Goal: Information Seeking & Learning: Learn about a topic

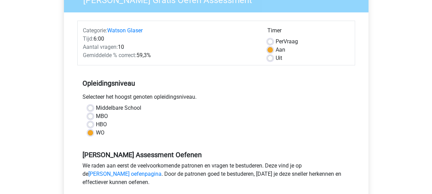
scroll to position [103, 0]
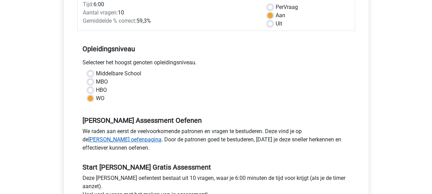
click at [162, 136] on link "Watson Glaser oefenpagina" at bounding box center [124, 139] width 73 height 7
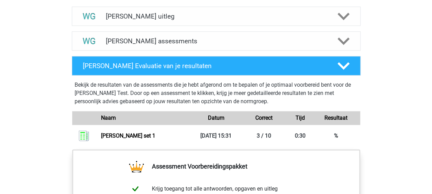
scroll to position [412, 0]
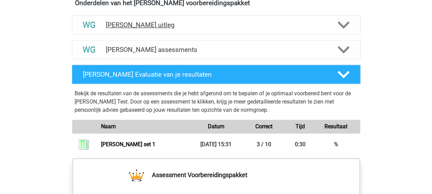
click at [146, 22] on h4 "[PERSON_NAME] uitleg" at bounding box center [216, 25] width 221 height 8
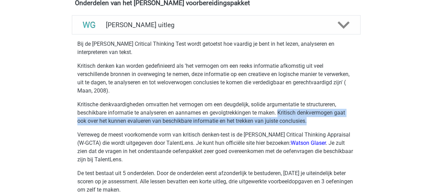
drag, startPoint x: 280, startPoint y: 111, endPoint x: 311, endPoint y: 121, distance: 32.4
click at [311, 121] on p "Kritische denkvaardigheden omvatten het vermogen om een ​​deugdelijk, solide ar…" at bounding box center [216, 112] width 278 height 25
copy p "Kritisch denkvermogen gaat ook over het kunnen evalueren van beschikbare inform…"
